Goal: Transaction & Acquisition: Purchase product/service

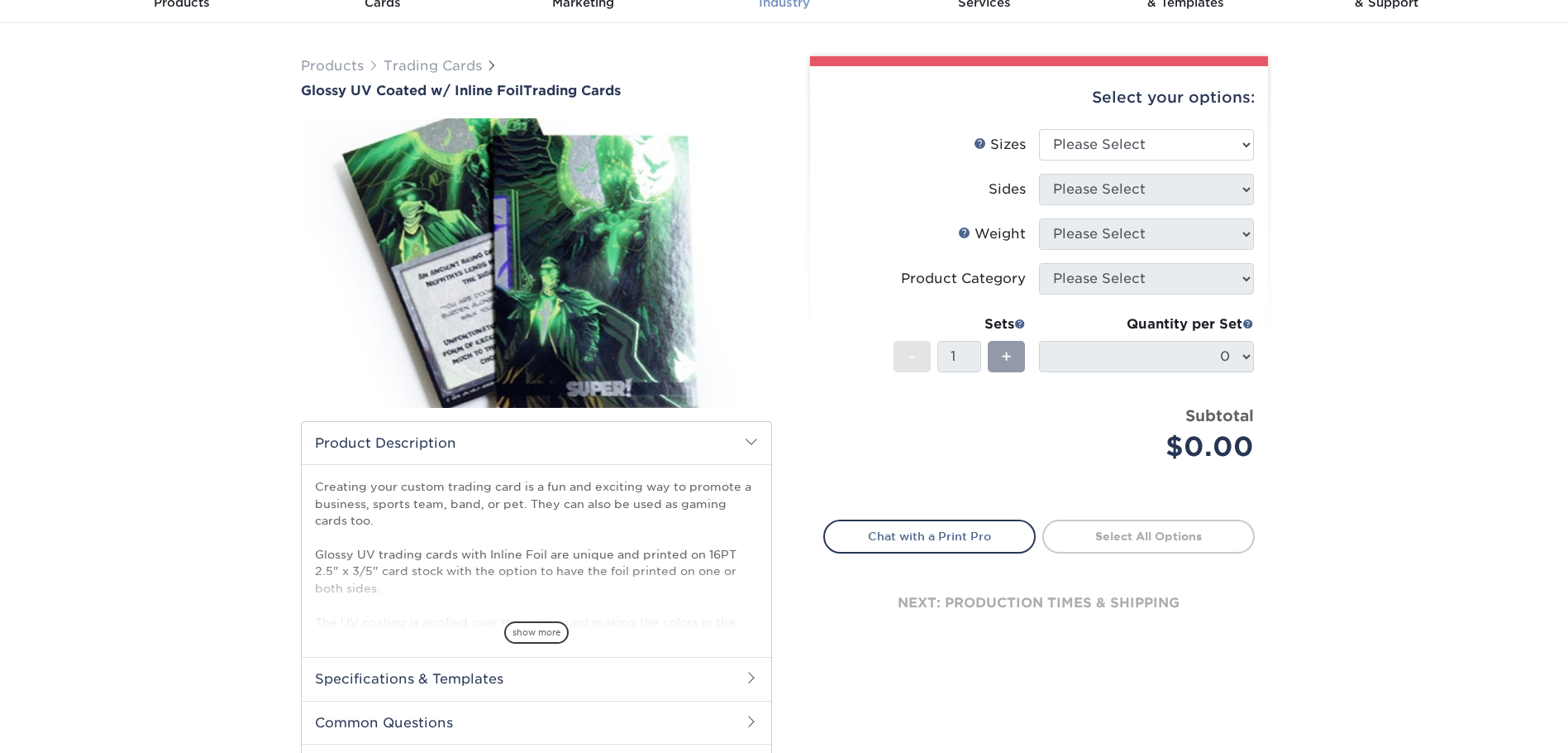
scroll to position [83, 0]
click at [1384, 330] on div "Products Trading Cards Glossy UV Coated w/ Inline Foil Trading Cards /" at bounding box center [784, 438] width 1568 height 830
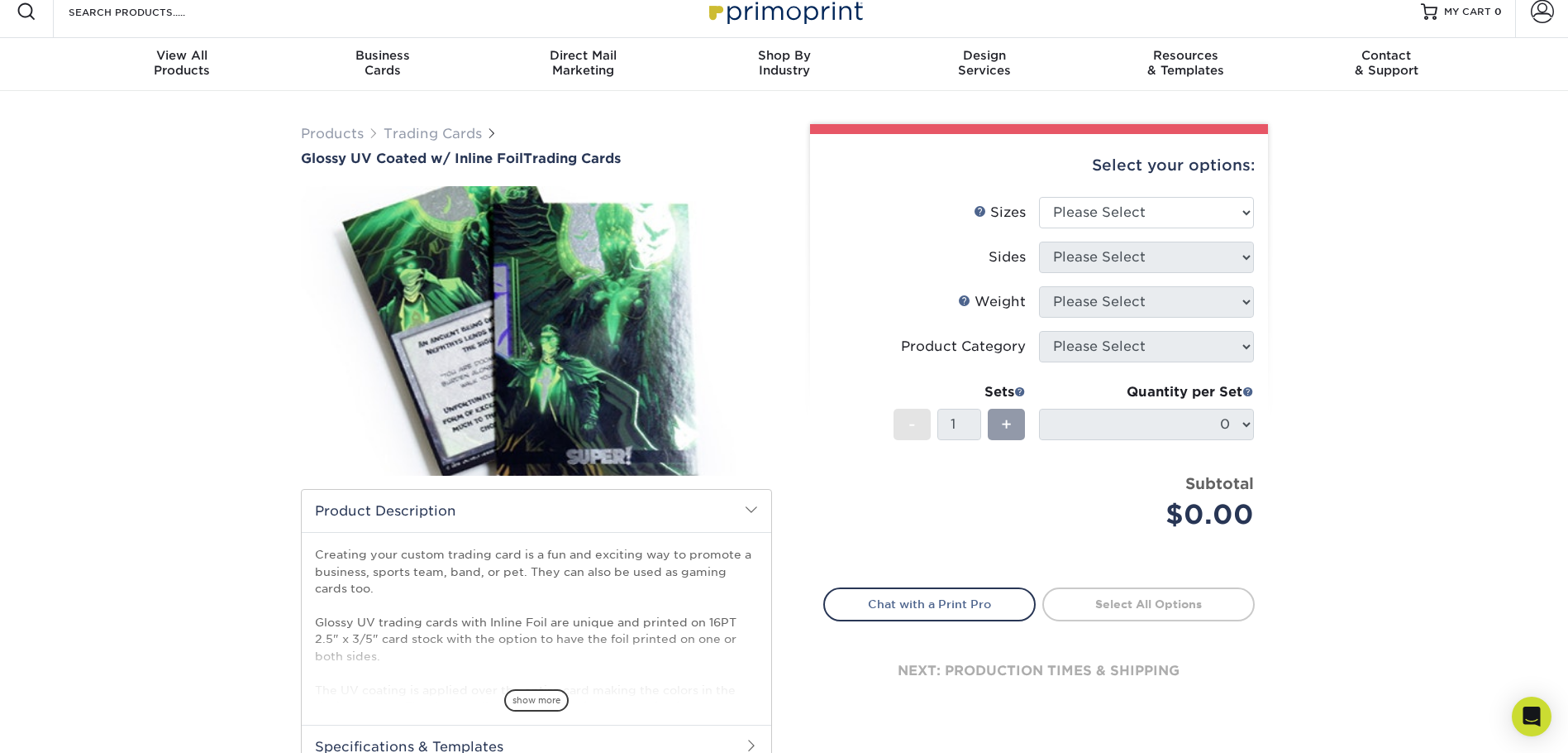
scroll to position [0, 0]
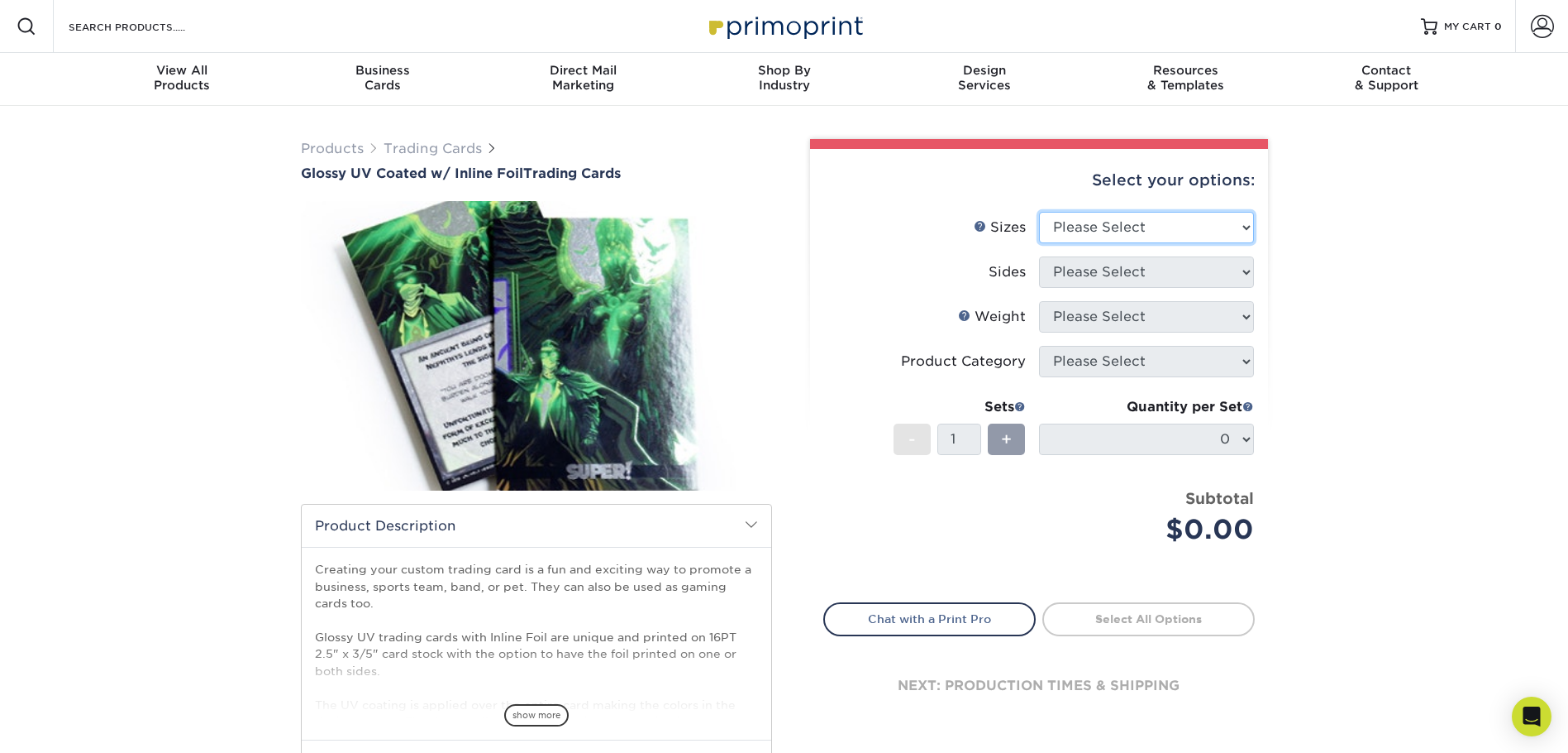
select select "2.50x3.50"
select select "34527644-b4fd-4ffb-9092-1318eefcd9d9"
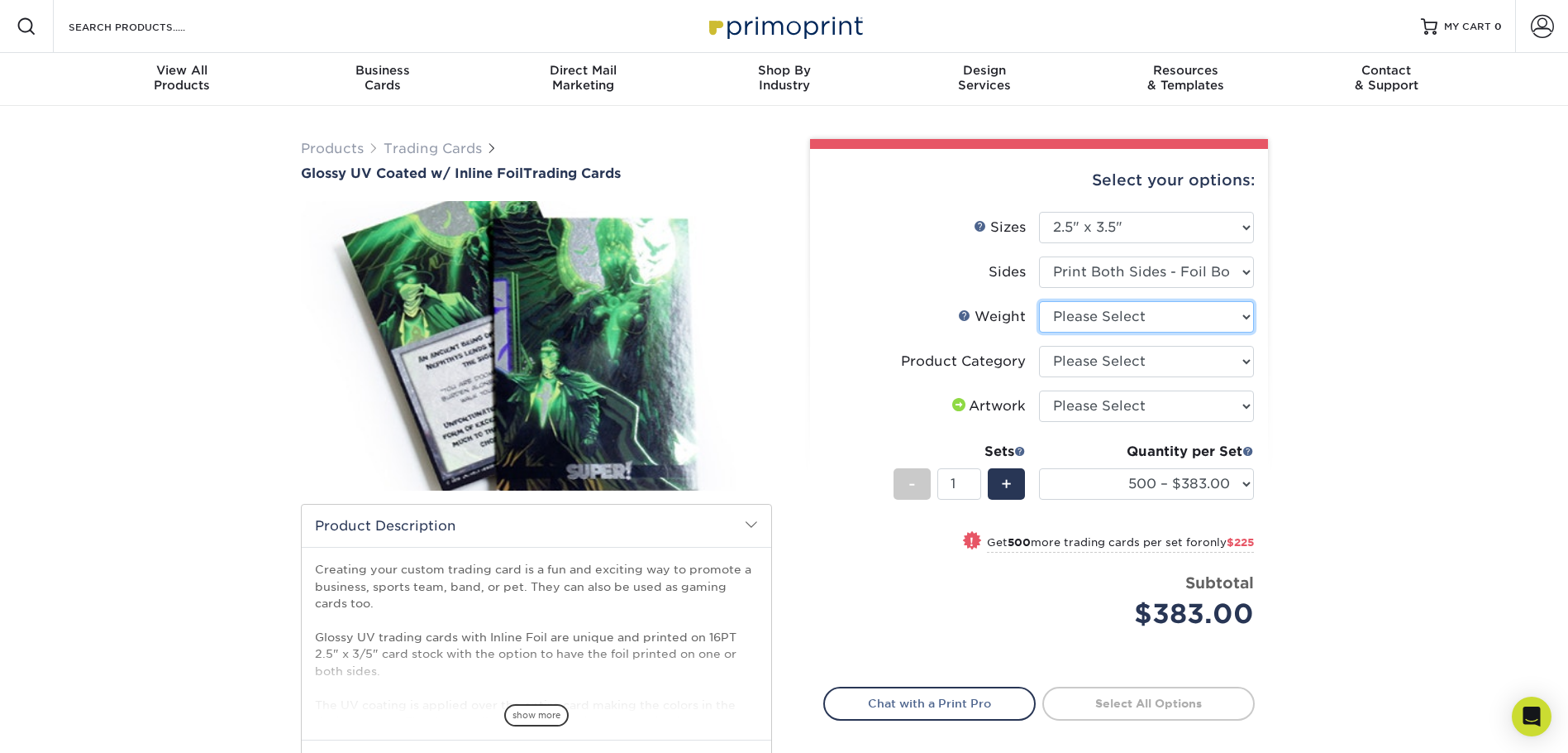
select select "16PT"
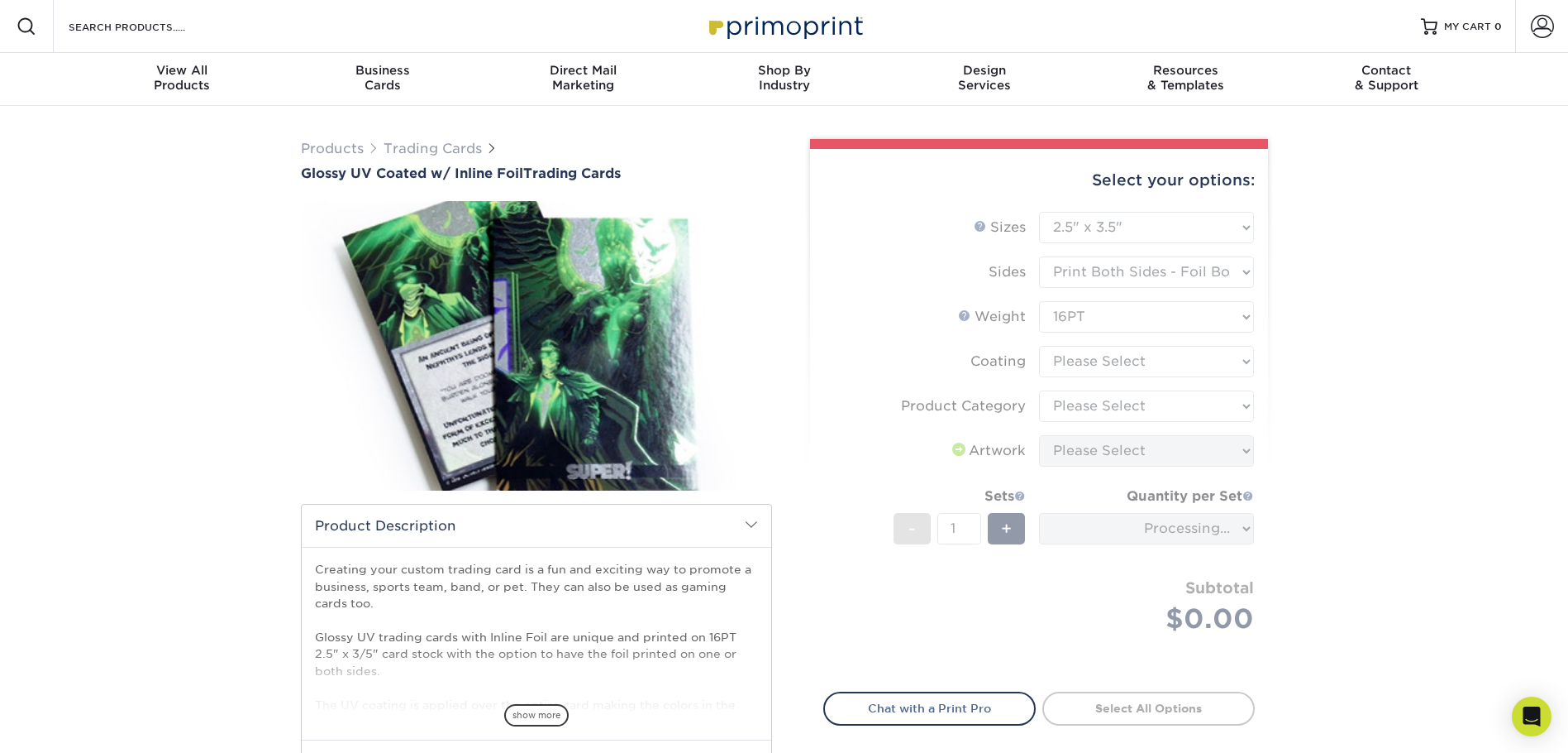
click at [1123, 364] on form "Sizes Help Sizes Please Select 2.5" x 3.5" Sides Please Select 16PT - 1" at bounding box center [1038, 442] width 432 height 461
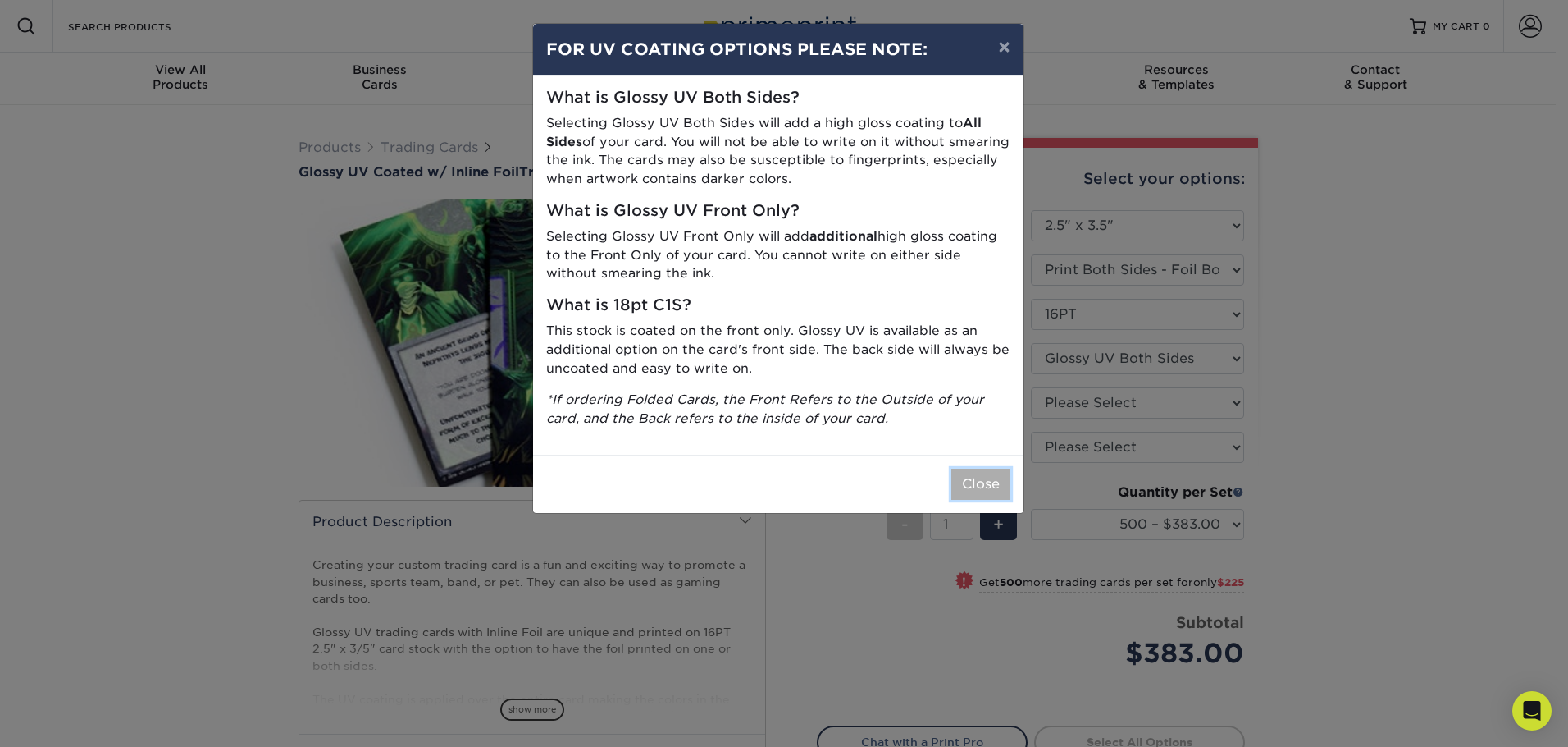
click at [978, 489] on button "Close" at bounding box center [981, 485] width 59 height 31
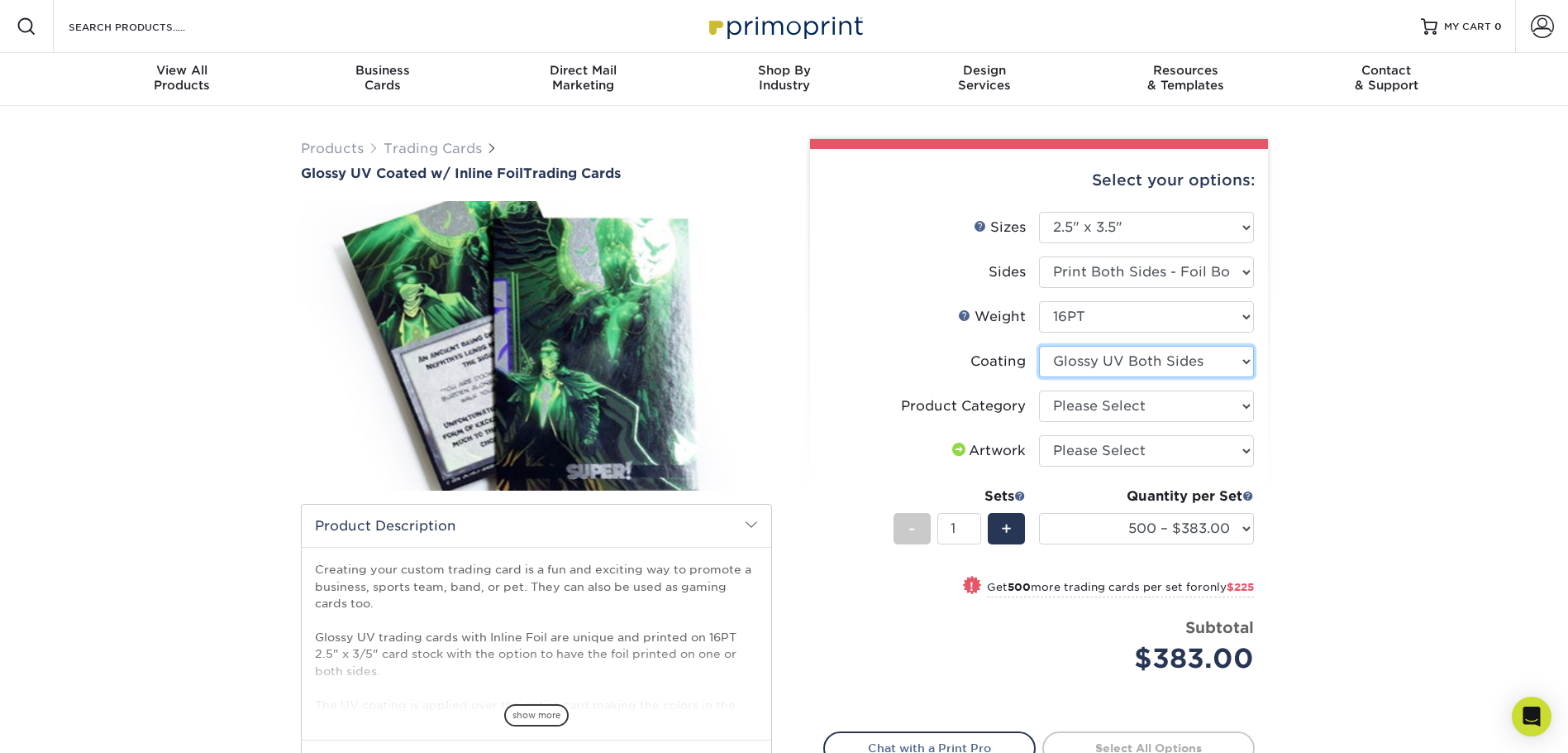
select select "-1"
select select
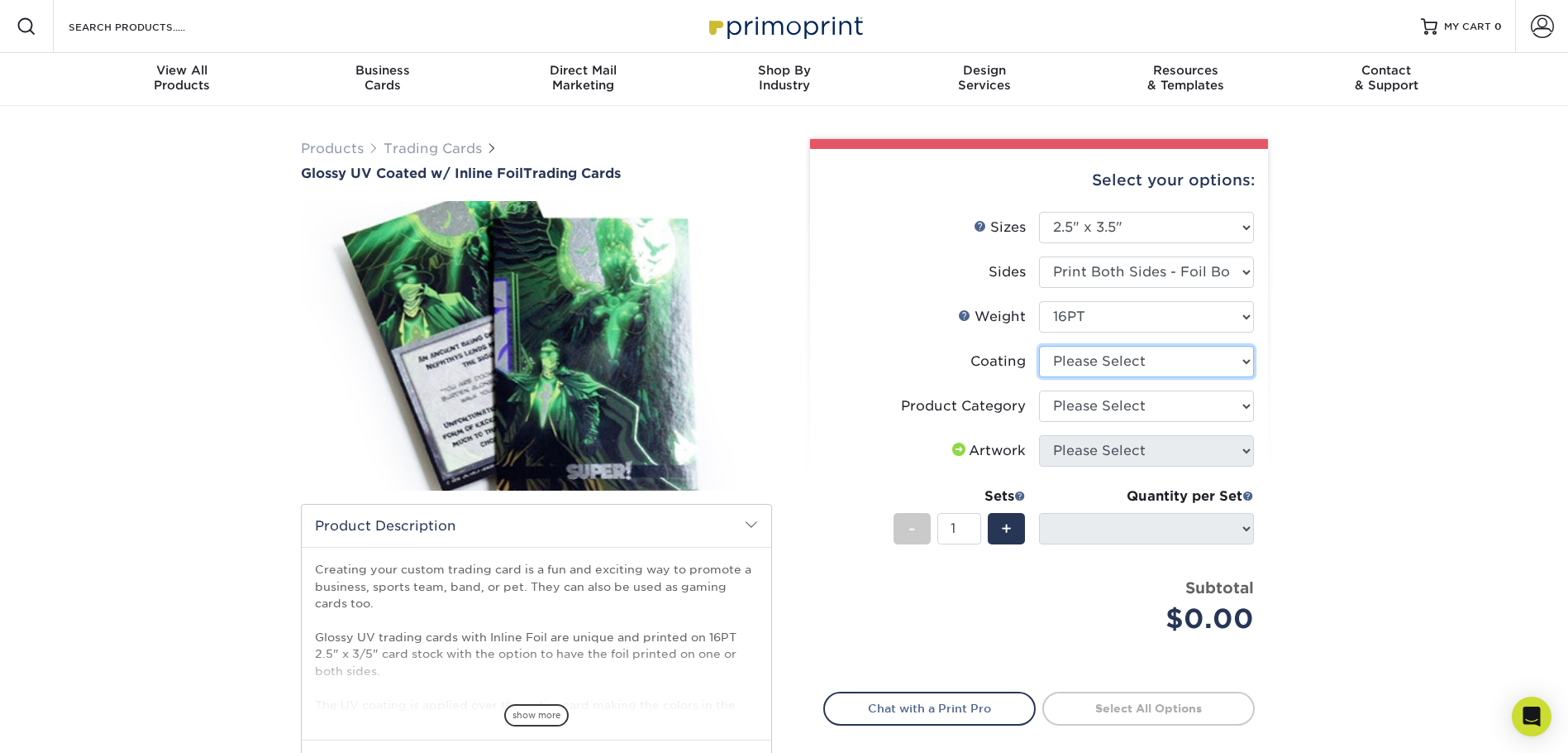
select select "ae367451-b2b8-45df-a344-0f05b6a12993"
select select "-1"
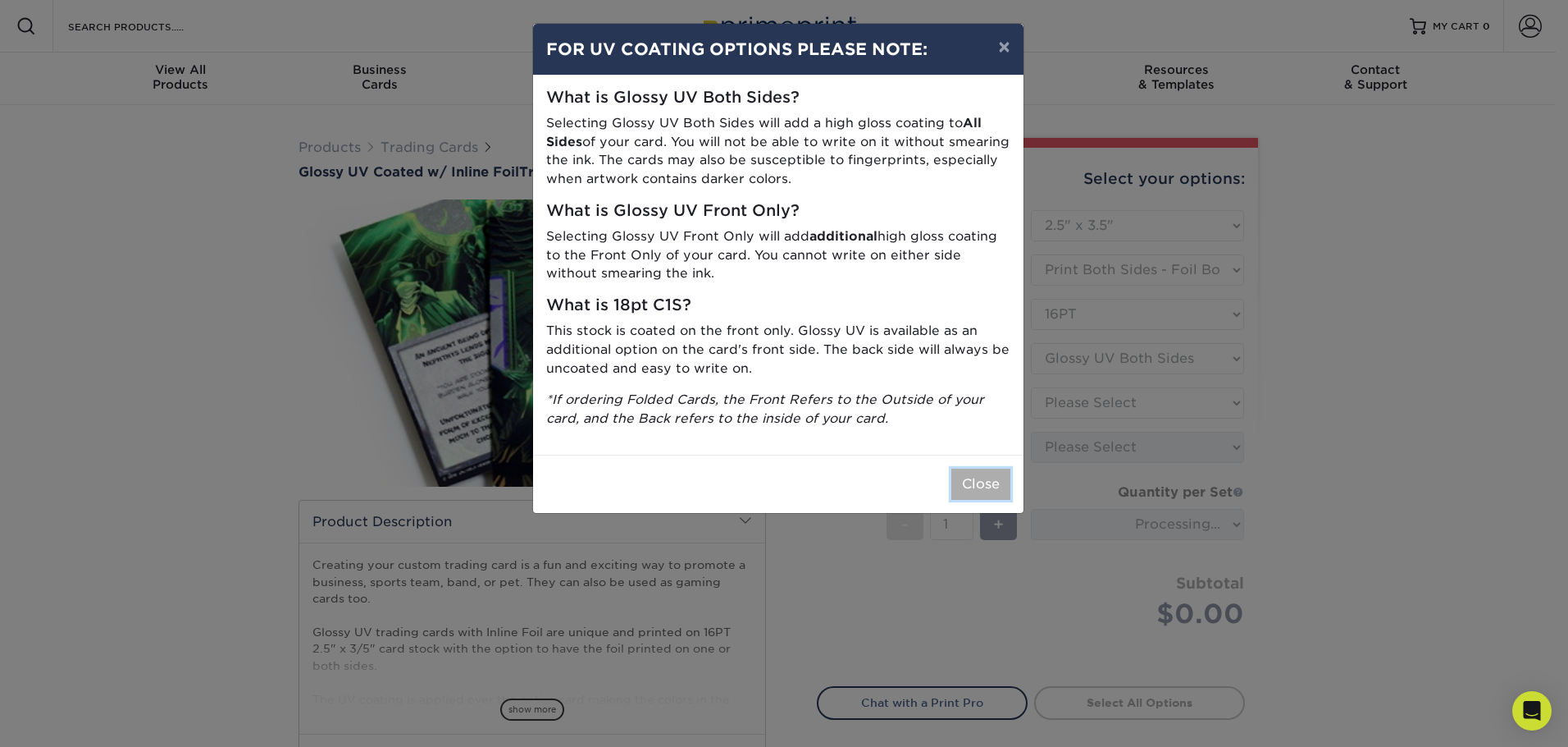
click at [975, 475] on button "Close" at bounding box center [981, 485] width 59 height 31
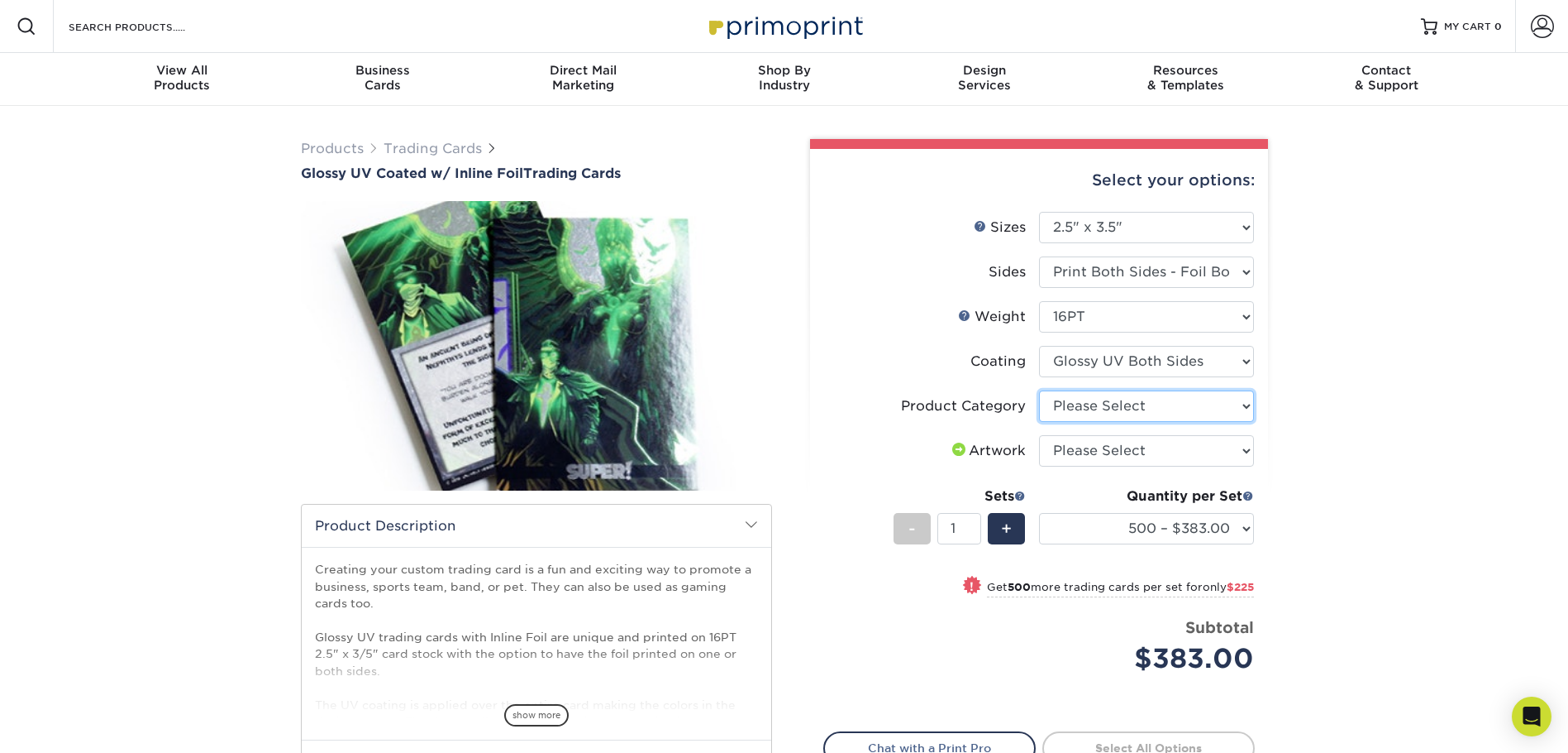
select select "c2f9bce9-36c2-409d-b101-c29d9d031e18"
select select "e9e9dfb3-fba1-4d60-972c-fd9ca5904d33"
select select "-1"
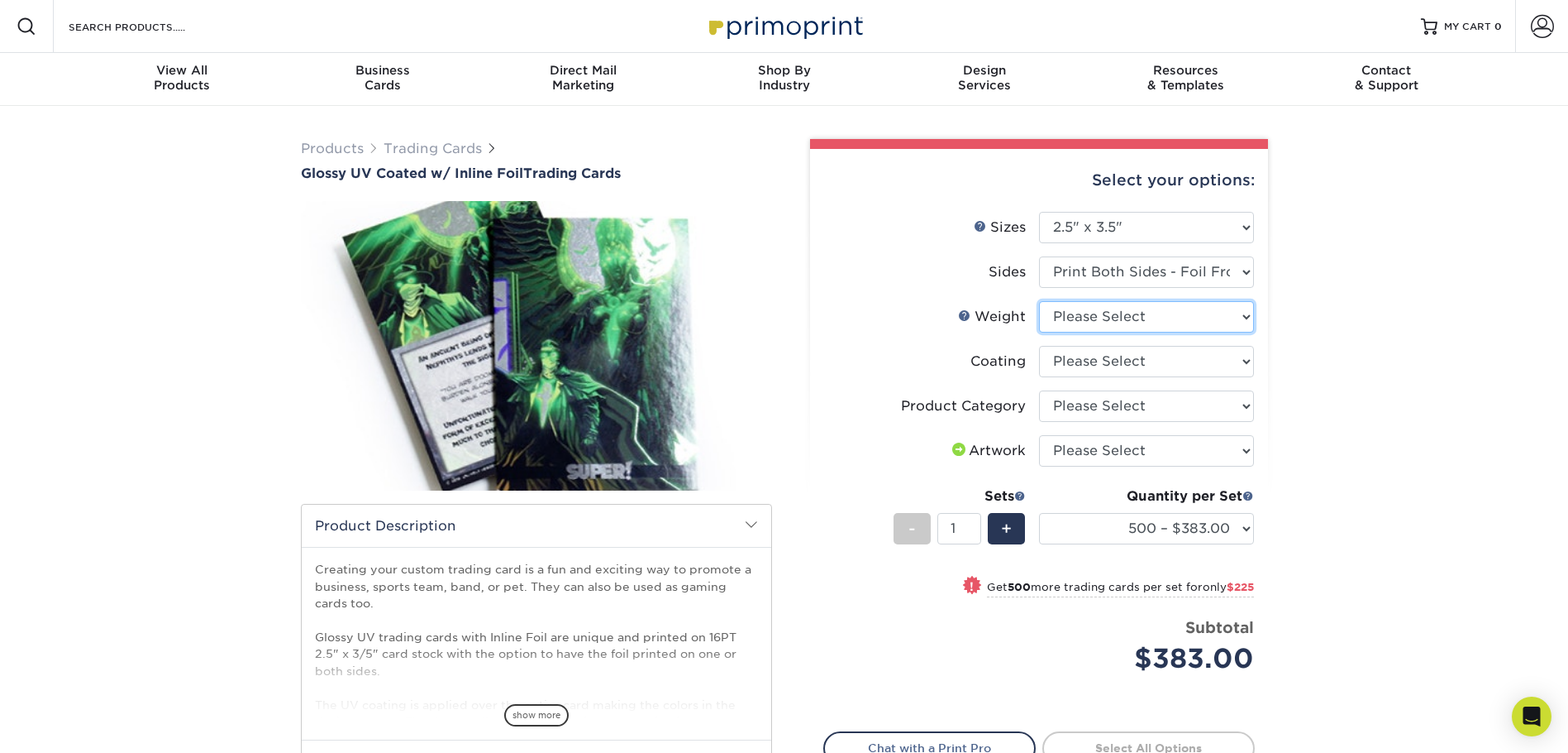
select select "16PT"
click at [1307, 274] on div "Products Trading Cards Glossy UV Coated w/ Inline Foil Trading Cards /" at bounding box center [784, 521] width 1568 height 830
